Goal: Information Seeking & Learning: Find contact information

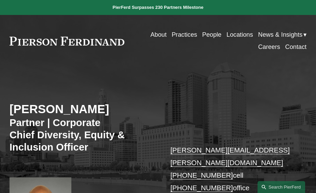
click at [211, 34] on link "People" at bounding box center [211, 35] width 19 height 12
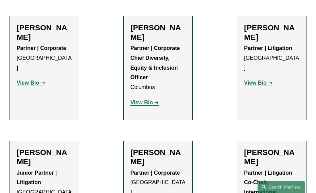
scroll to position [1284, 0]
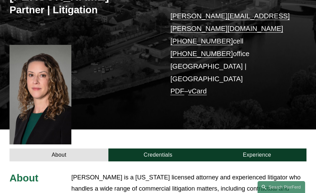
scroll to position [124, 0]
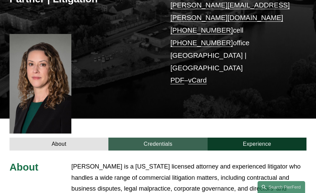
click at [156, 137] on link "Credentials" at bounding box center [157, 143] width 99 height 13
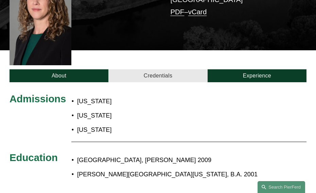
scroll to position [213, 0]
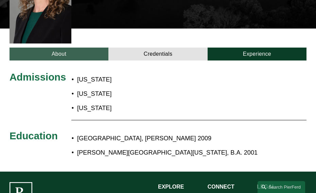
click at [60, 48] on link "About" at bounding box center [59, 54] width 99 height 13
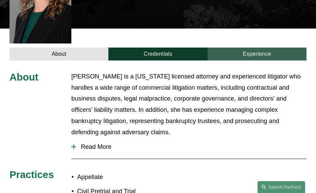
click at [254, 48] on link "Experience" at bounding box center [256, 54] width 99 height 13
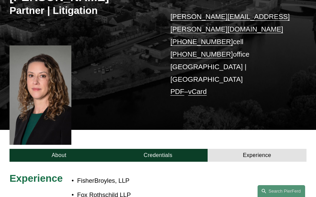
scroll to position [119, 0]
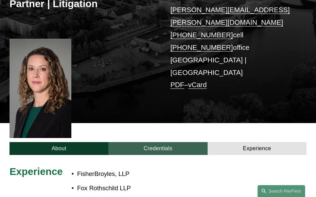
click at [147, 142] on link "Credentials" at bounding box center [157, 148] width 99 height 13
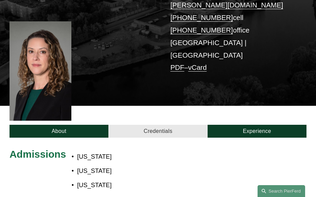
scroll to position [143, 0]
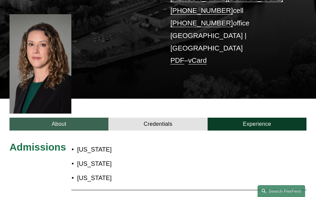
click at [86, 118] on link "About" at bounding box center [59, 124] width 99 height 13
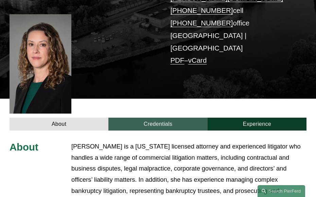
click at [160, 118] on link "Credentials" at bounding box center [157, 124] width 99 height 13
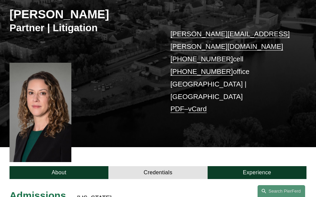
scroll to position [174, 0]
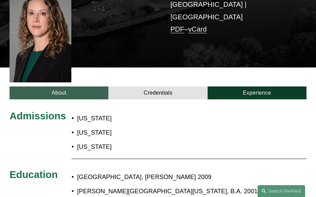
click at [79, 87] on link "About" at bounding box center [59, 93] width 99 height 13
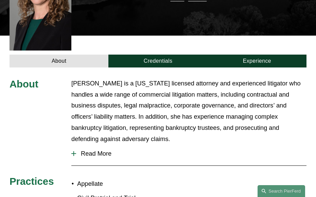
scroll to position [207, 0]
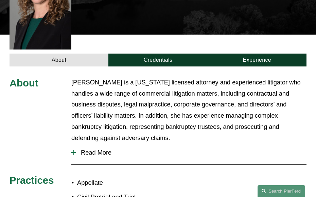
click at [97, 149] on span "Read More" at bounding box center [191, 152] width 230 height 7
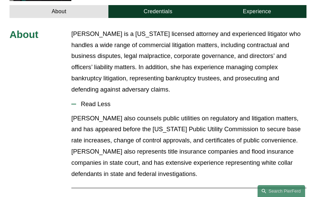
scroll to position [247, 0]
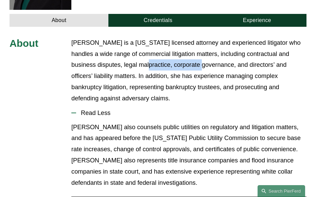
drag, startPoint x: 123, startPoint y: 43, endPoint x: 184, endPoint y: 46, distance: 61.1
click at [184, 46] on p "Maura is a Delaware licensed attorney and experienced litigator who handles a w…" at bounding box center [188, 70] width 235 height 67
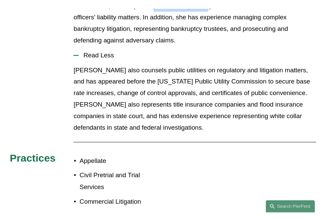
scroll to position [150, 0]
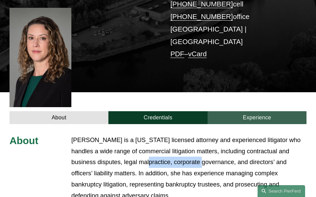
click at [236, 111] on link "Experience" at bounding box center [256, 117] width 99 height 13
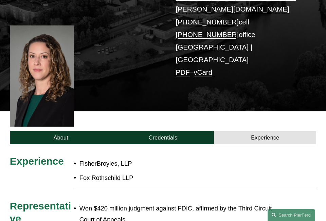
scroll to position [134, 0]
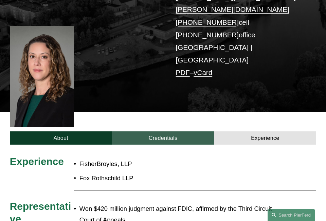
click at [181, 131] on link "Credentials" at bounding box center [163, 137] width 102 height 13
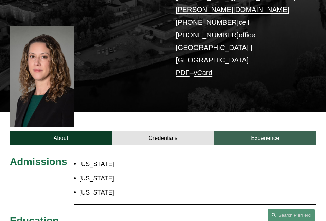
click at [246, 131] on link "Experience" at bounding box center [265, 137] width 102 height 13
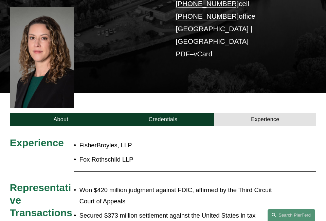
scroll to position [159, 0]
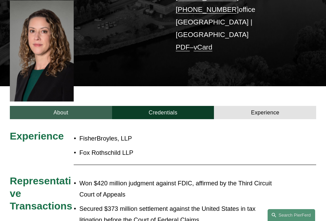
click at [78, 106] on link "About" at bounding box center [61, 112] width 102 height 13
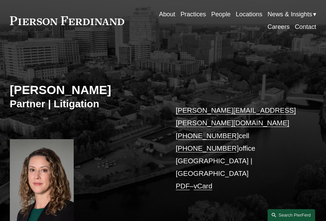
scroll to position [98, 0]
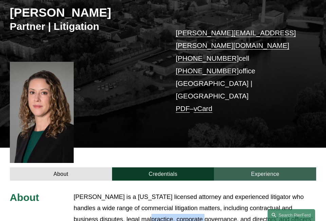
click at [259, 167] on link "Experience" at bounding box center [265, 173] width 102 height 13
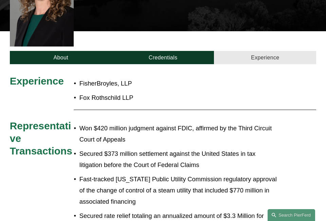
scroll to position [214, 0]
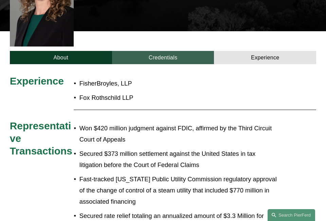
click at [154, 51] on link "Credentials" at bounding box center [163, 57] width 102 height 13
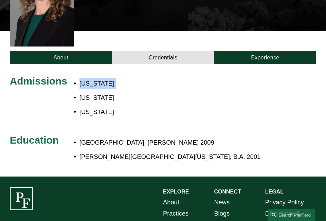
drag, startPoint x: 79, startPoint y: 61, endPoint x: 107, endPoint y: 66, distance: 28.3
click at [107, 78] on ul "Delaware Pennsylvania New Jersey" at bounding box center [131, 98] width 115 height 40
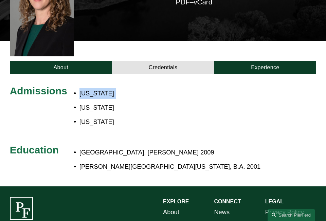
scroll to position [165, 0]
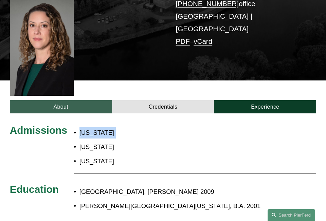
click at [67, 100] on link "About" at bounding box center [61, 106] width 102 height 13
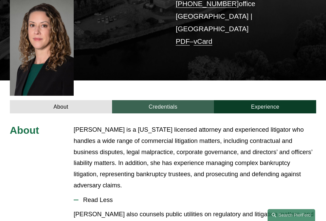
click at [154, 100] on link "Credentials" at bounding box center [163, 106] width 102 height 13
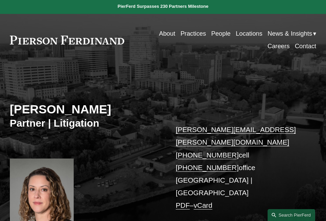
scroll to position [1, 0]
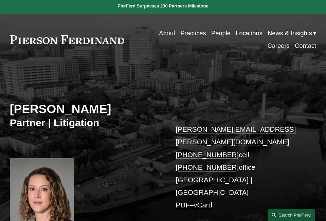
click at [244, 33] on link "Locations" at bounding box center [249, 33] width 26 height 13
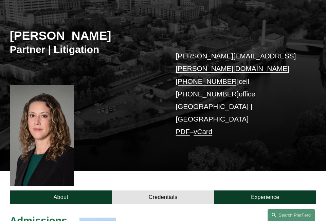
scroll to position [77, 0]
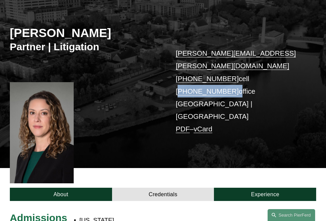
drag, startPoint x: 232, startPoint y: 80, endPoint x: 180, endPoint y: 78, distance: 53.0
click at [180, 78] on p "maura.burke@pierferd.com +1.267.237.2746 cell +1.267.702.3912 office Wilmington…" at bounding box center [240, 91] width 128 height 88
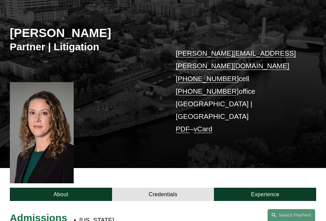
click at [250, 120] on div "Maura L. Burke Partner | Litigation maura.burke@pierferd.com +1.267.237.2746 ce…" at bounding box center [163, 83] width 326 height 169
drag, startPoint x: 217, startPoint y: 93, endPoint x: 254, endPoint y: 92, distance: 36.7
click at [254, 92] on p "maura.burke@pierferd.com +1.267.237.2746 cell +1.267.702.3912 office Wilmington…" at bounding box center [240, 91] width 128 height 88
drag, startPoint x: 241, startPoint y: 125, endPoint x: 214, endPoint y: 109, distance: 31.1
click at [239, 123] on div "Maura L. Burke Partner | Litigation maura.burke@pierferd.com +1.267.237.2746 ce…" at bounding box center [163, 83] width 326 height 169
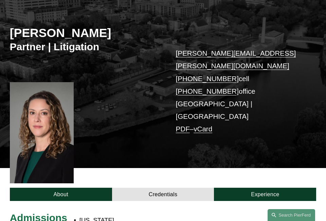
click at [182, 125] on link "PDF" at bounding box center [183, 129] width 14 height 8
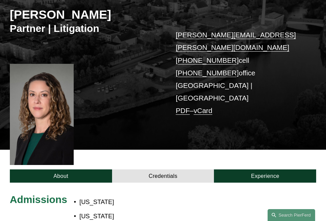
scroll to position [83, 0]
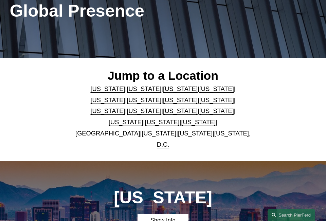
scroll to position [100, 0]
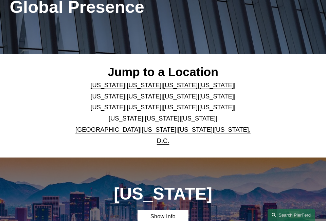
click at [180, 115] on link "[US_STATE]" at bounding box center [162, 118] width 35 height 7
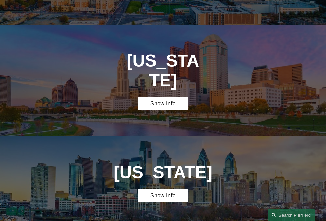
scroll to position [1454, 0]
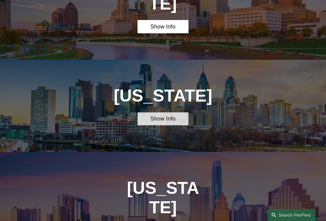
click at [173, 112] on link "Show Info" at bounding box center [162, 118] width 51 height 13
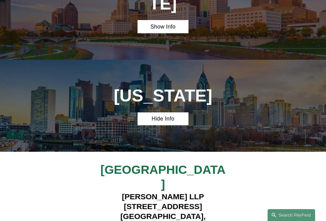
drag, startPoint x: 108, startPoint y: 134, endPoint x: 220, endPoint y: 136, distance: 111.7
click at [220, 192] on h4 "Pierson Ferdinand LLP 1650 Market Street, Suite 3600 Philadelphia, PA 19103" at bounding box center [163, 211] width 128 height 39
click at [150, 192] on h4 "Pierson Ferdinand LLP 1650 Market Street, Suite 3600 Philadelphia, PA 19103" at bounding box center [163, 211] width 128 height 39
drag, startPoint x: 171, startPoint y: 145, endPoint x: 206, endPoint y: 146, distance: 35.0
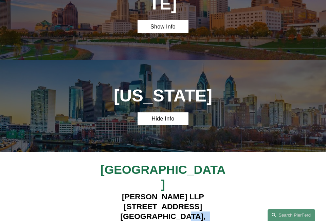
click at [206, 192] on h4 "Pierson Ferdinand LLP 1650 Market Street, Suite 3600 Philadelphia, PA 19103" at bounding box center [163, 211] width 128 height 39
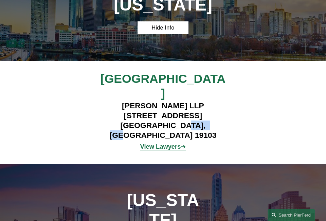
scroll to position [1514, 0]
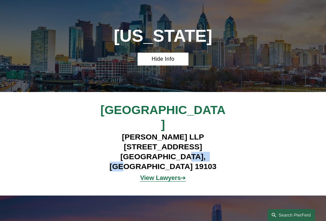
click at [159, 174] on strong "View Lawyers" at bounding box center [160, 177] width 41 height 7
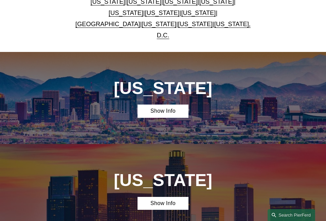
scroll to position [100, 0]
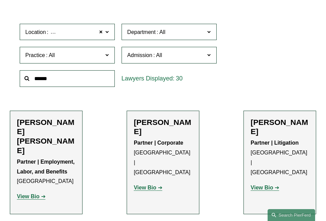
scroll to position [166, 0]
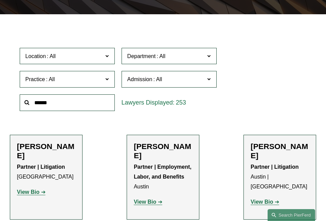
scroll to position [135, 0]
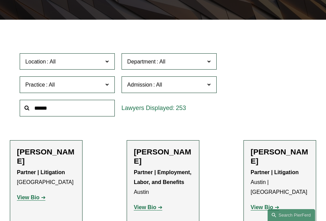
click at [106, 65] on span at bounding box center [106, 61] width 3 height 9
click at [0, 0] on link "Philadelphia" at bounding box center [0, 0] width 0 height 0
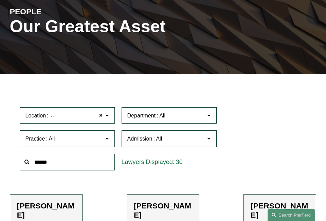
click at [234, 161] on div "Location Philadelphia Philadelphia All Atlanta Austin Boston Charlotte Chicago …" at bounding box center [163, 139] width 294 height 70
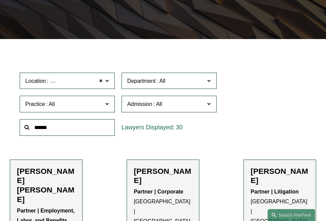
scroll to position [104, 0]
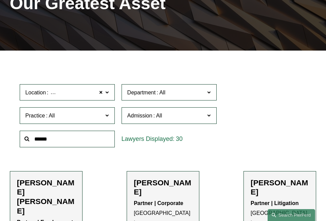
click at [107, 96] on span at bounding box center [106, 92] width 3 height 9
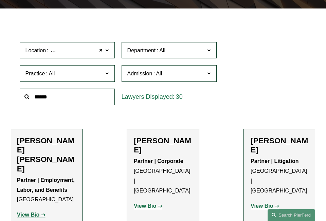
scroll to position [147, 0]
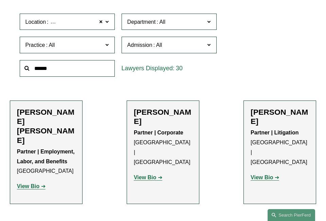
scroll to position [181, 0]
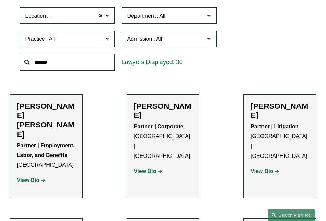
drag, startPoint x: 103, startPoint y: 148, endPoint x: 104, endPoint y: 129, distance: 19.7
click at [0, 0] on link "Philadelphia" at bounding box center [0, 0] width 0 height 0
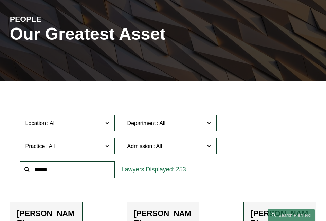
scroll to position [125, 0]
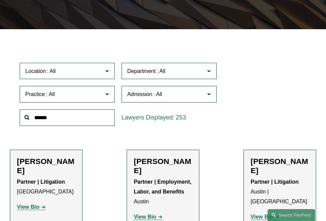
click at [108, 75] on span at bounding box center [106, 70] width 3 height 9
click at [0, 0] on link "Philadelphia" at bounding box center [0, 0] width 0 height 0
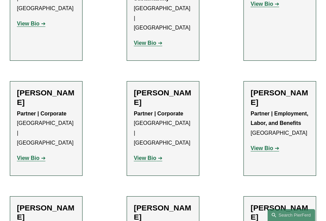
scroll to position [1209, 0]
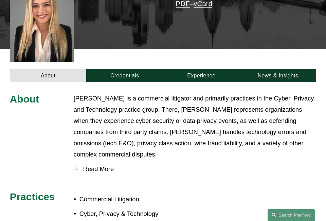
scroll to position [178, 0]
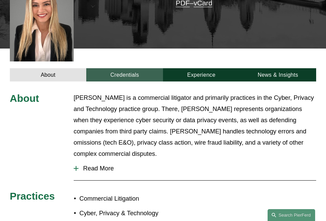
click at [123, 68] on link "Credentials" at bounding box center [124, 74] width 77 height 13
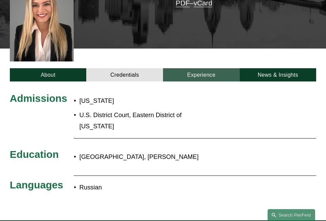
click at [201, 68] on link "Experience" at bounding box center [201, 74] width 77 height 13
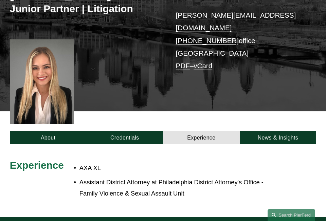
scroll to position [105, 0]
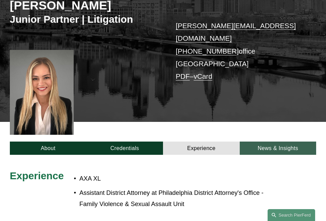
click at [265, 142] on link "News & Insights" at bounding box center [278, 148] width 77 height 13
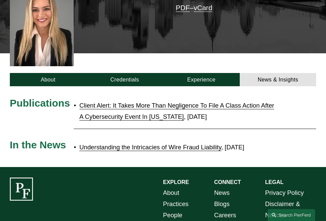
scroll to position [190, 0]
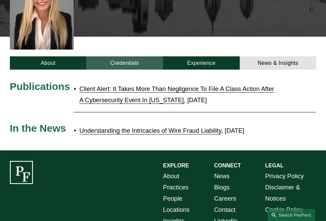
click at [133, 56] on link "Credentials" at bounding box center [124, 62] width 77 height 13
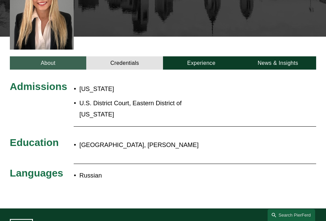
click at [44, 56] on link "About" at bounding box center [48, 62] width 77 height 13
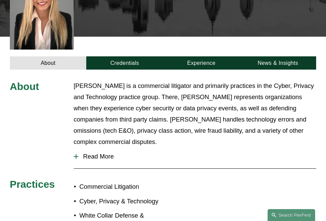
click at [102, 153] on span "Read More" at bounding box center [197, 156] width 238 height 7
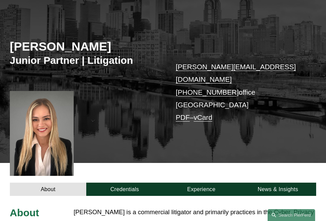
scroll to position [0, 0]
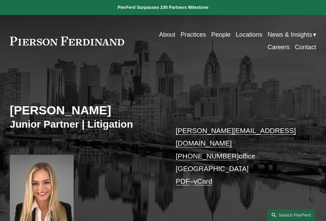
click at [303, 46] on link "Contact" at bounding box center [305, 47] width 21 height 13
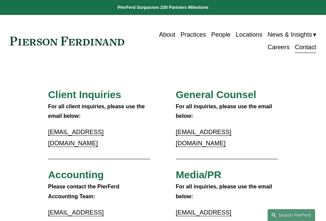
click at [53, 37] on link at bounding box center [67, 41] width 115 height 9
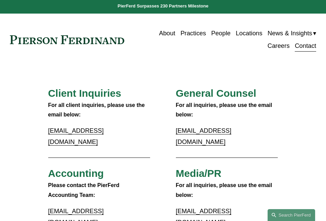
scroll to position [104, 0]
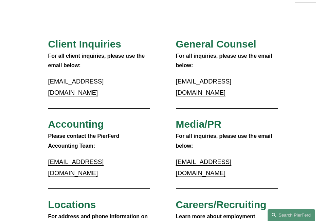
scroll to position [0, 0]
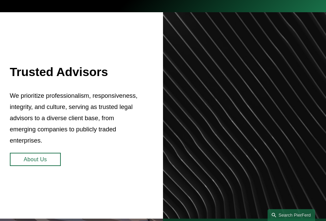
scroll to position [180, 0]
